Goal: Task Accomplishment & Management: Use online tool/utility

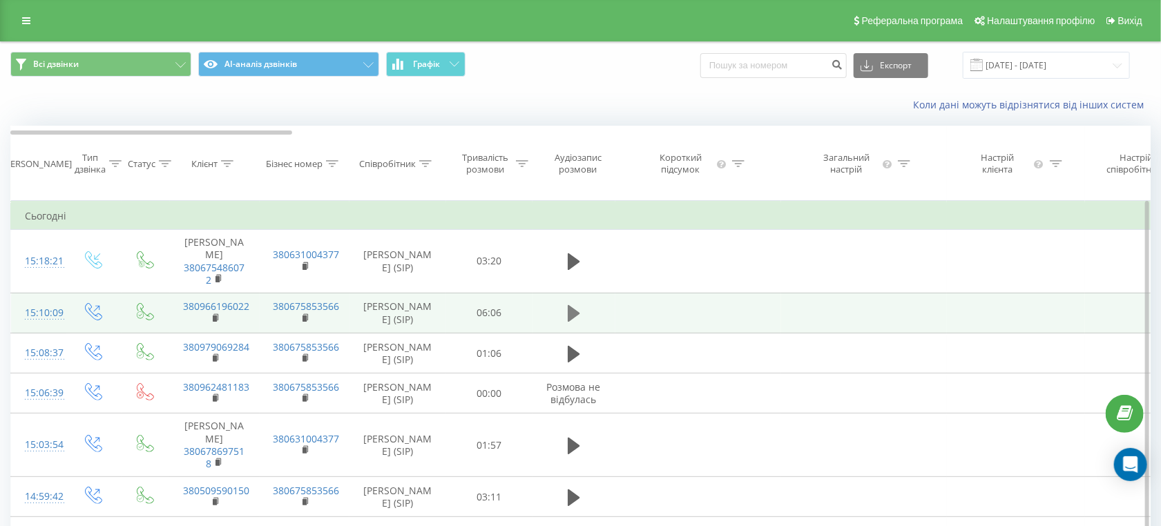
click at [571, 322] on icon at bounding box center [573, 313] width 12 height 17
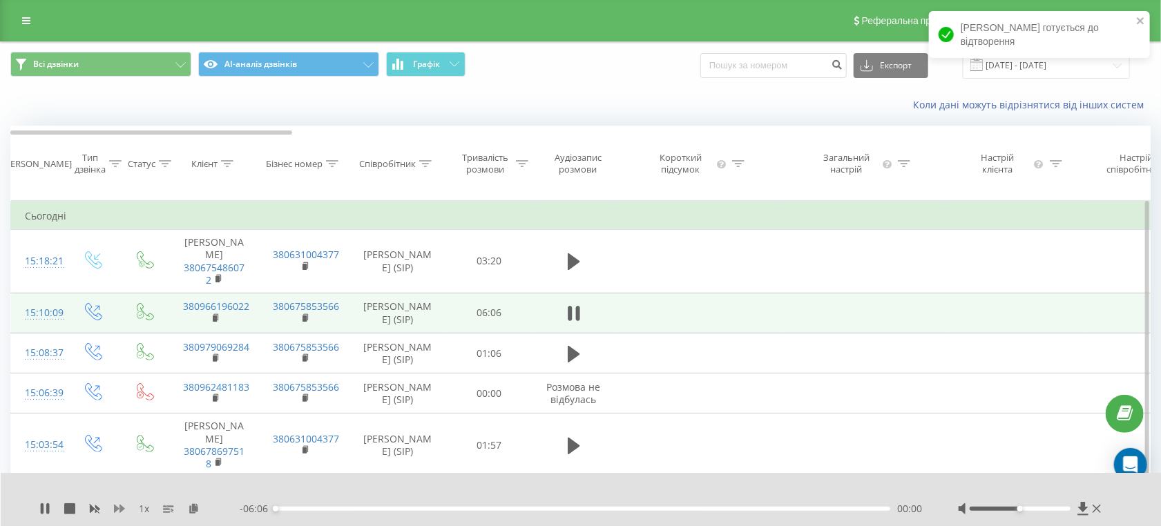
click at [120, 512] on icon at bounding box center [119, 509] width 11 height 8
drag, startPoint x: 1022, startPoint y: 507, endPoint x: 1172, endPoint y: 527, distance: 151.8
click at [1160, 525] on html "[DOMAIN_NAME] Проекти [DOMAIN_NAME] Дашборд Центр звернень Журнал дзвінків Журн…" at bounding box center [580, 263] width 1161 height 526
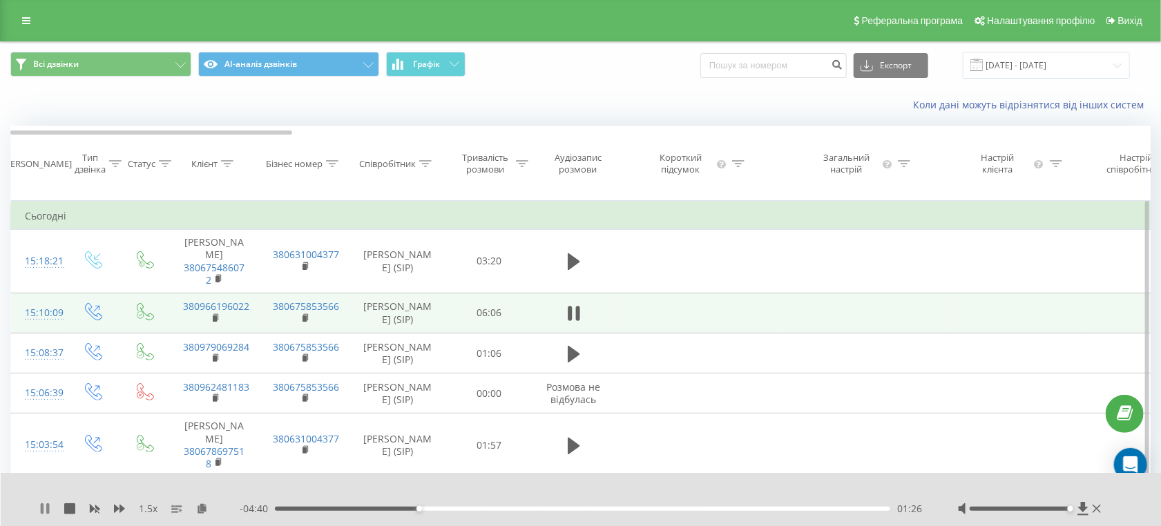
click at [43, 507] on icon at bounding box center [42, 508] width 3 height 11
click at [806, 508] on div "01:26" at bounding box center [582, 509] width 615 height 4
click at [40, 511] on icon at bounding box center [44, 508] width 11 height 11
click at [627, 507] on div "06:02" at bounding box center [582, 509] width 615 height 4
click at [539, 507] on div "00:00" at bounding box center [582, 509] width 615 height 4
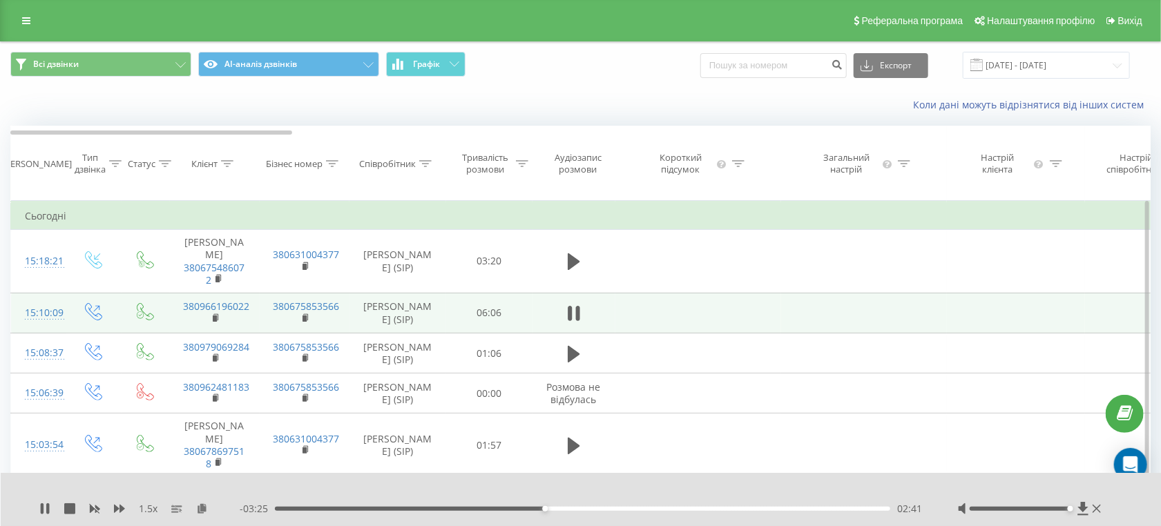
click at [579, 505] on div "- 03:25 02:41 02:41" at bounding box center [581, 509] width 683 height 14
click at [579, 505] on div "- 03:24 02:41 02:41" at bounding box center [581, 509] width 683 height 14
click at [581, 507] on div "03:03" at bounding box center [582, 509] width 615 height 4
click at [610, 505] on div "- 03:01 03:05 03:05" at bounding box center [581, 509] width 683 height 14
click at [614, 510] on div "03:06" at bounding box center [582, 509] width 615 height 4
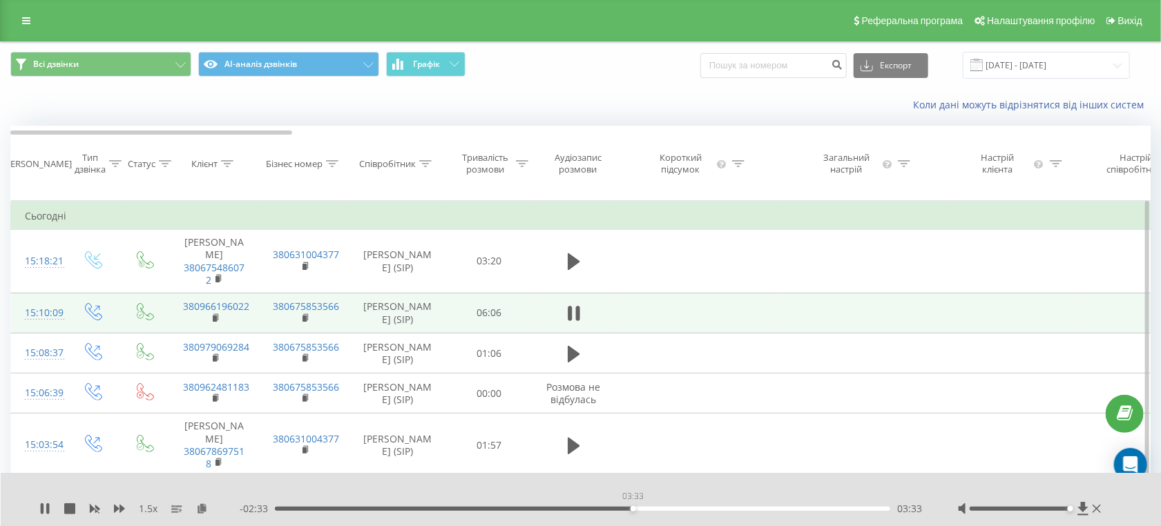
click at [632, 507] on div "03:33" at bounding box center [582, 509] width 615 height 4
click at [653, 507] on div "03:35" at bounding box center [582, 509] width 615 height 4
click at [668, 507] on div "03:54" at bounding box center [582, 509] width 615 height 4
click at [685, 509] on div "04:04" at bounding box center [582, 509] width 615 height 4
click at [697, 507] on div "04:12" at bounding box center [582, 509] width 615 height 4
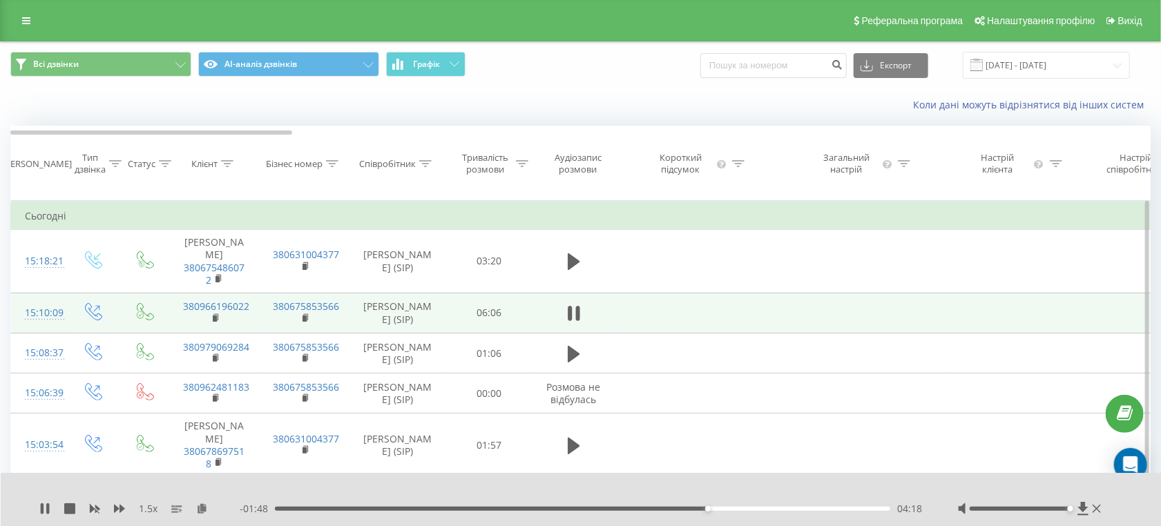
click at [717, 508] on div "04:18" at bounding box center [582, 509] width 615 height 4
click at [730, 507] on div "04:25" at bounding box center [582, 509] width 615 height 4
click at [740, 509] on div "04:37" at bounding box center [582, 509] width 615 height 4
